Goal: Information Seeking & Learning: Learn about a topic

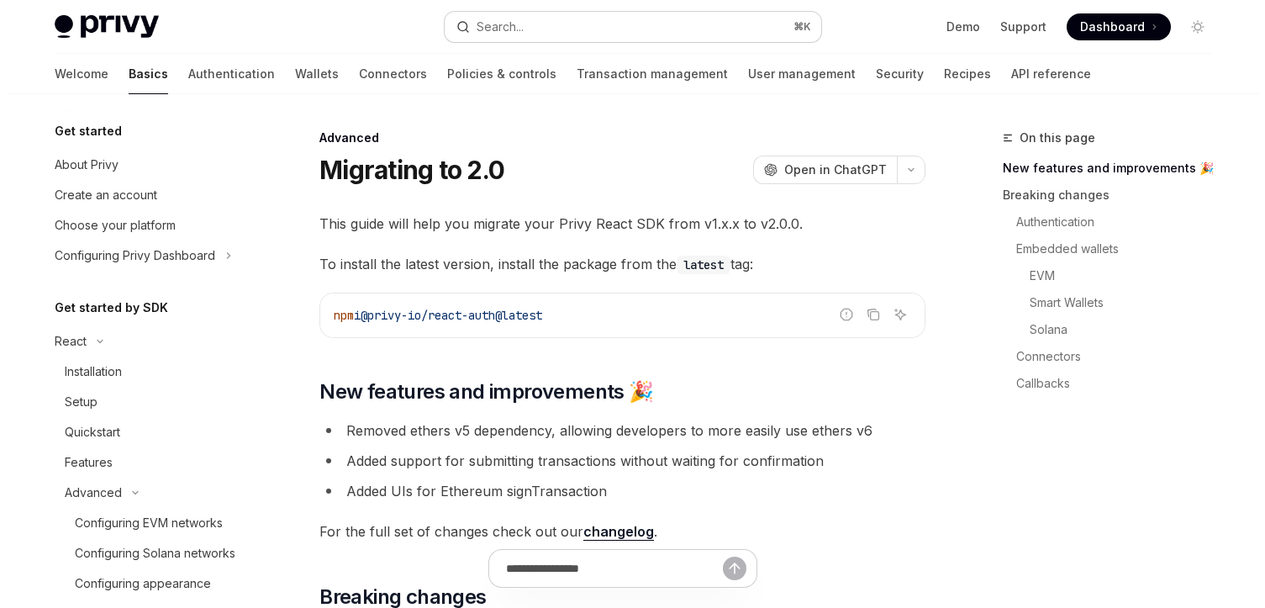
scroll to position [343, 0]
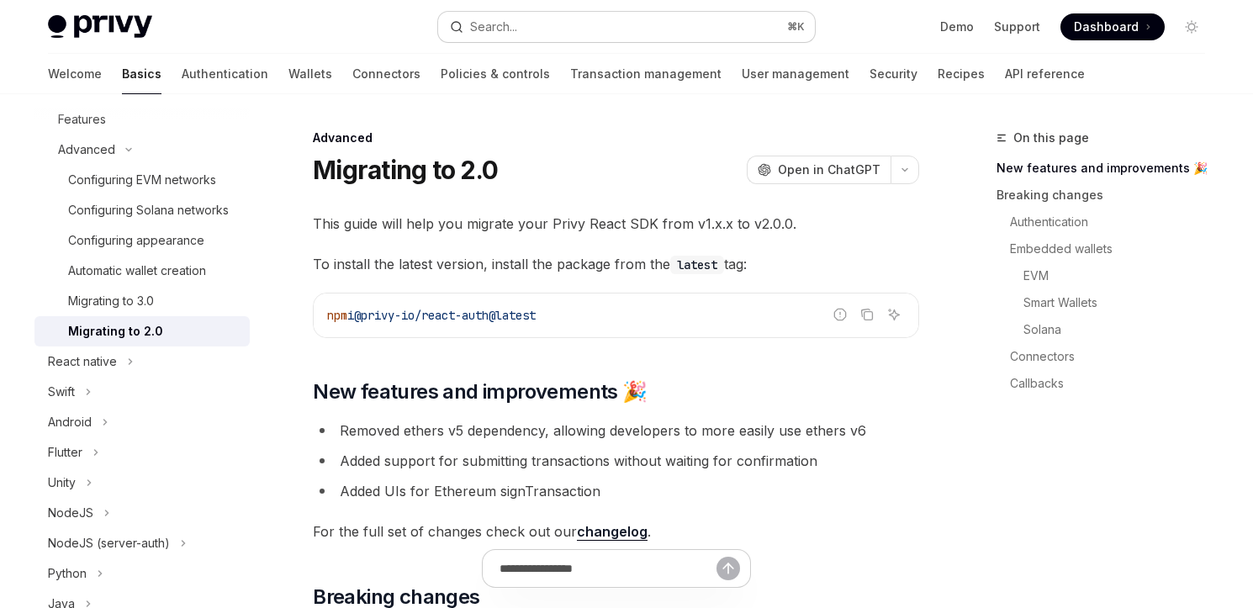
click at [644, 33] on button "Search... ⌘ K" at bounding box center [626, 27] width 377 height 30
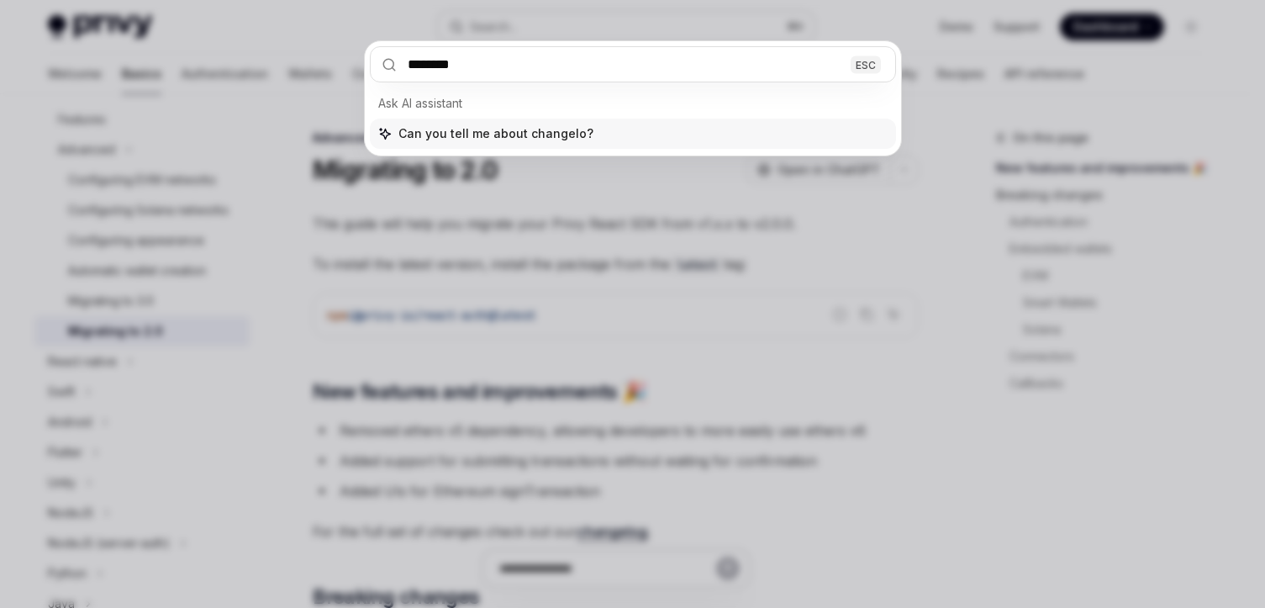
type input "*********"
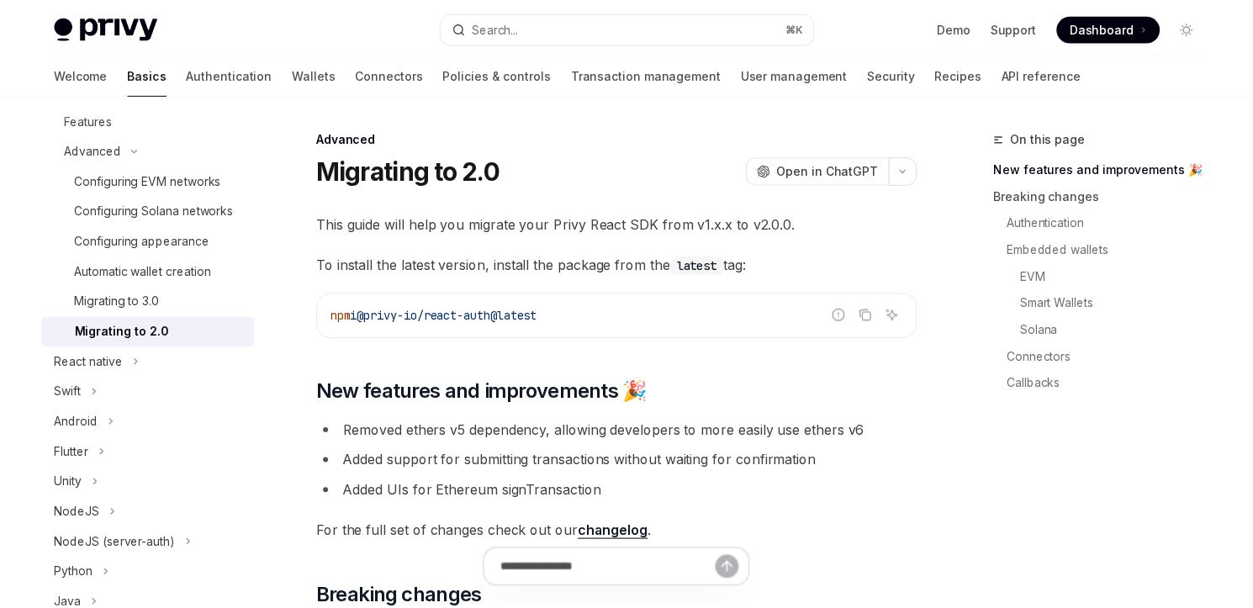
scroll to position [94, 0]
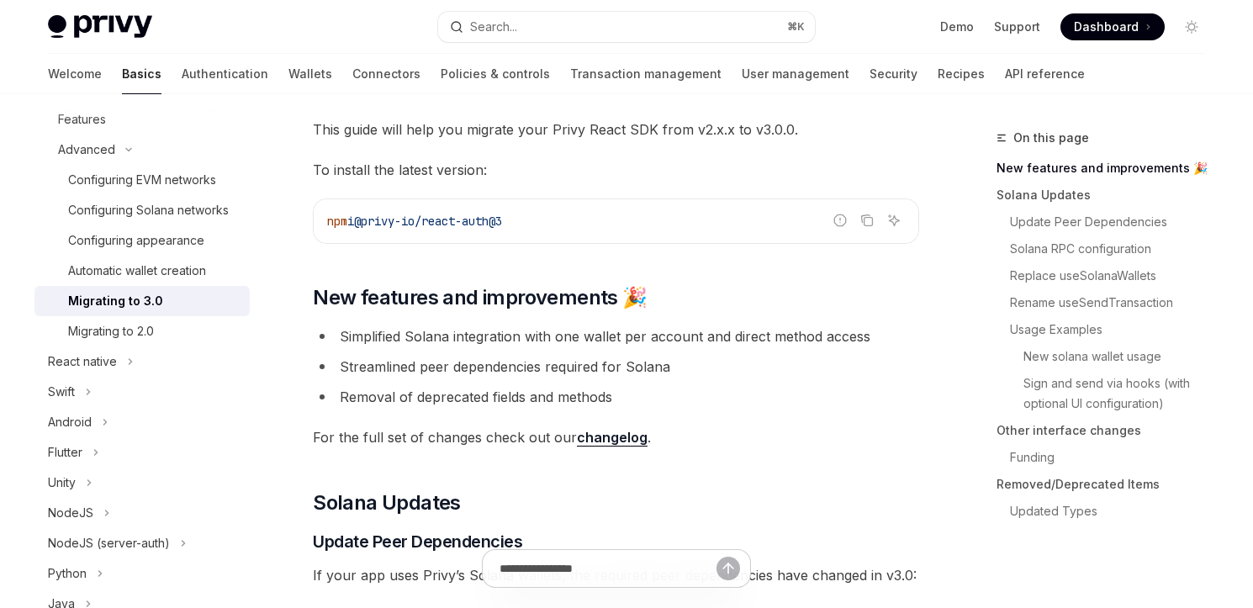
click at [621, 441] on link "changelog" at bounding box center [612, 438] width 71 height 18
type textarea "*"
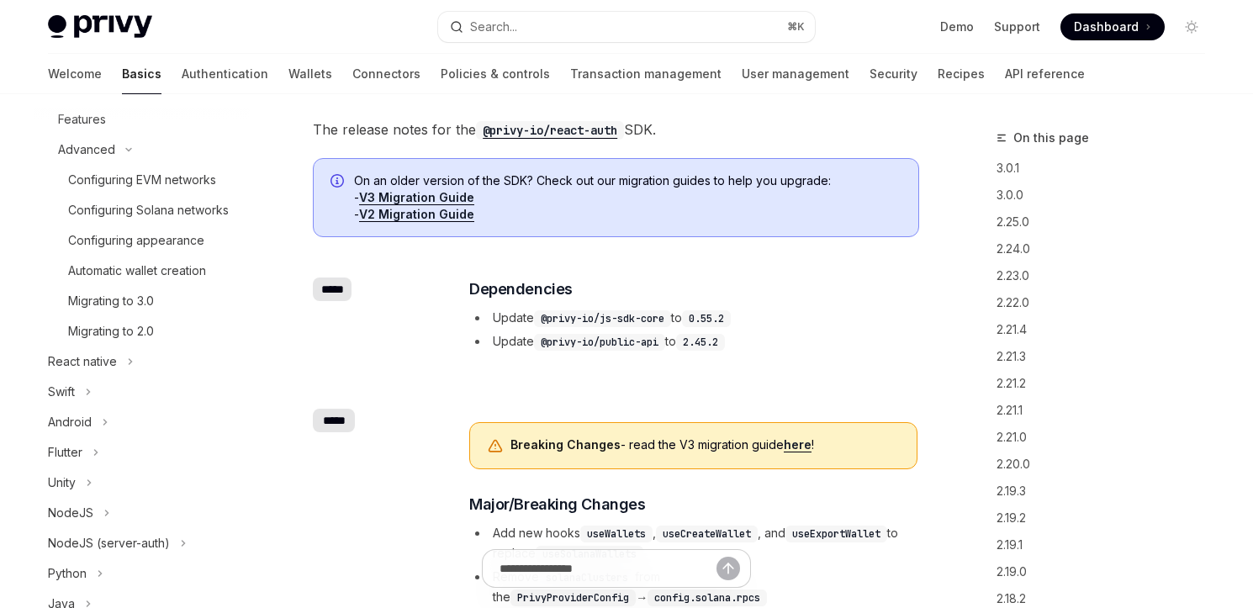
scroll to position [792, 0]
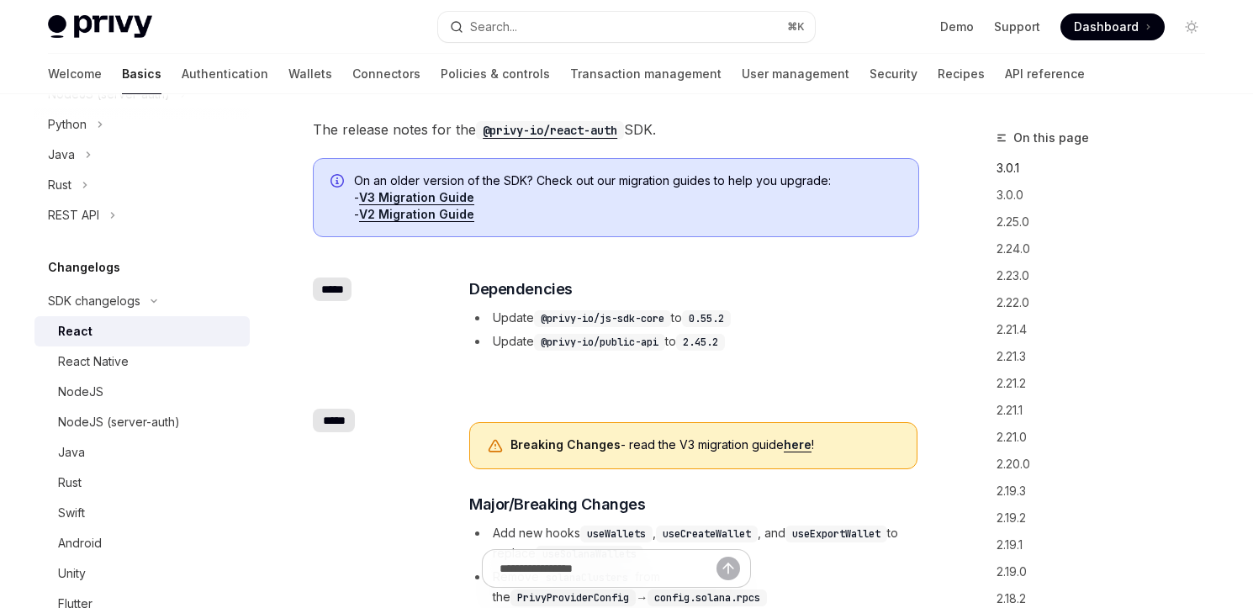
click at [1021, 167] on link "3.0.1" at bounding box center [1107, 168] width 222 height 27
